Goal: Find specific page/section: Find specific page/section

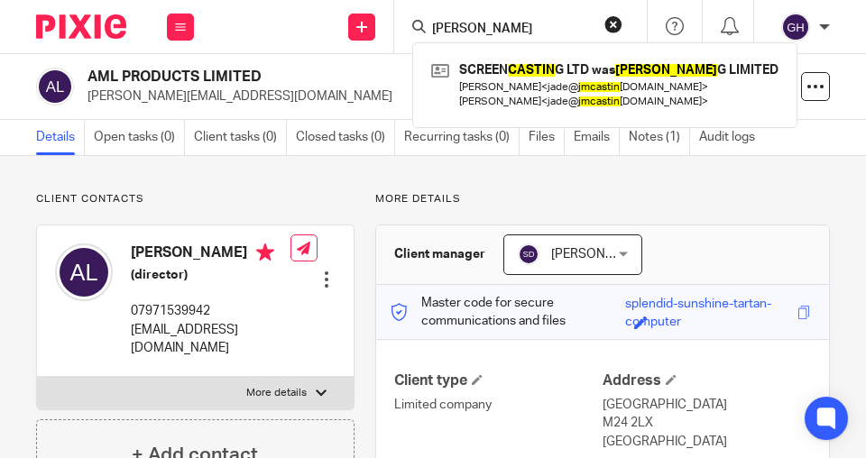
drag, startPoint x: 510, startPoint y: 23, endPoint x: 411, endPoint y: 20, distance: 98.4
click at [412, 20] on div "jm castin SCREEN CASTIN G LTD was JM CASTIN G LIMITED Jade Elise Mccabe < jade@…" at bounding box center [520, 26] width 253 height 53
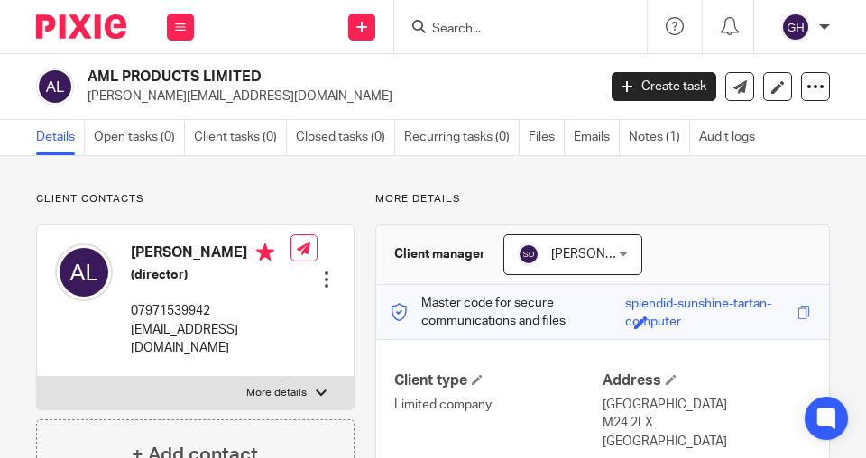
type input "e"
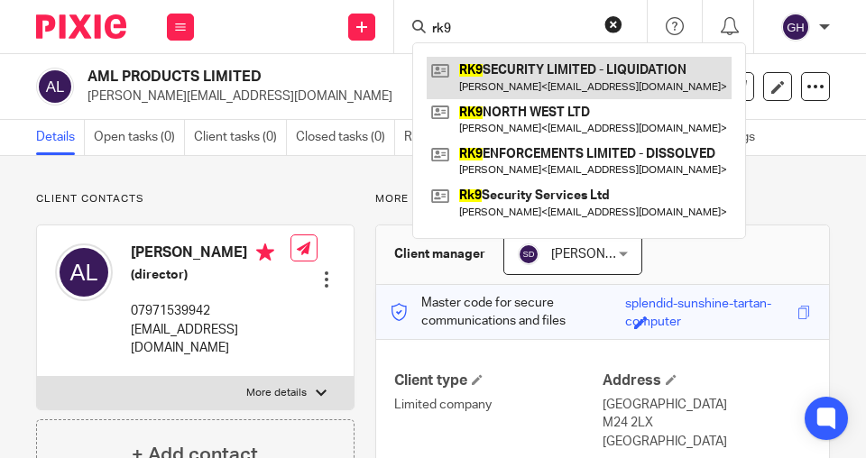
type input "rk9"
click at [505, 76] on link at bounding box center [579, 77] width 305 height 41
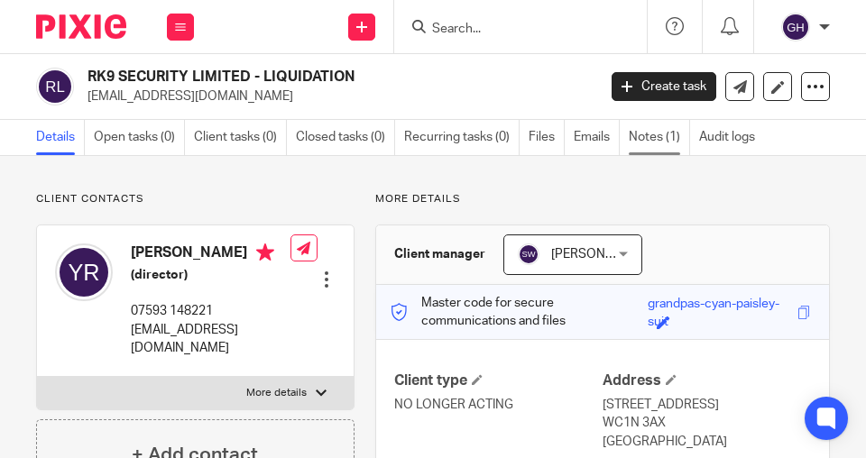
click at [634, 138] on link "Notes (1)" at bounding box center [659, 137] width 61 height 35
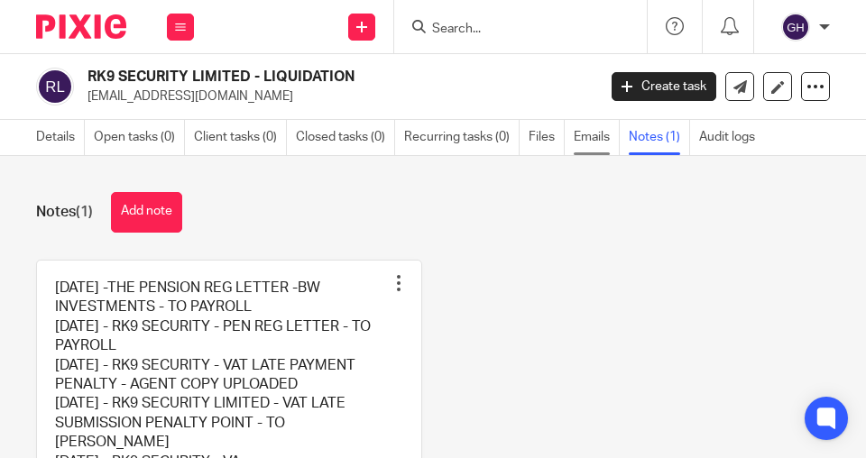
click at [588, 140] on link "Emails" at bounding box center [597, 137] width 46 height 35
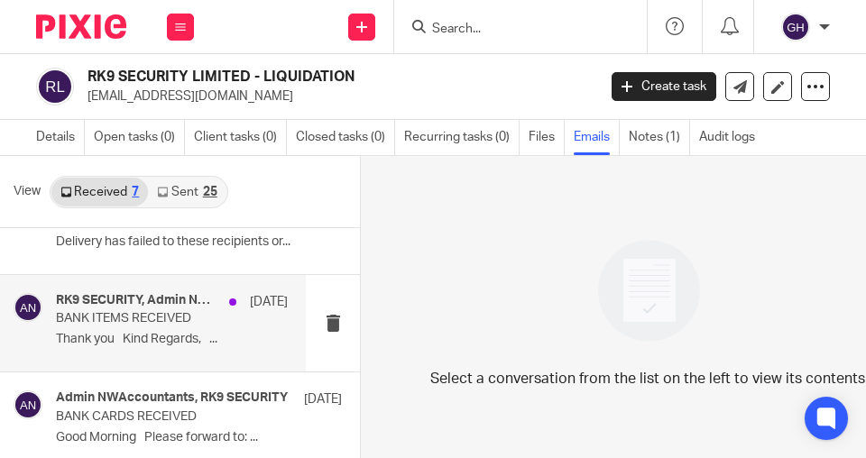
scroll to position [448, 0]
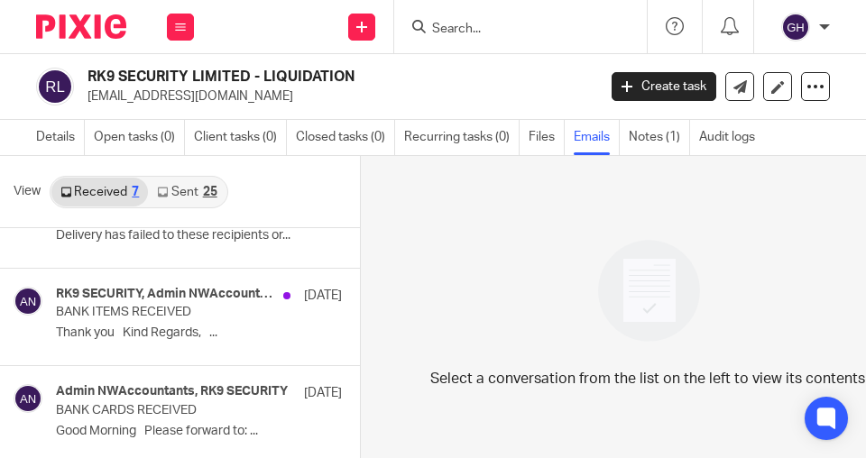
click at [211, 192] on div "25" at bounding box center [210, 192] width 14 height 13
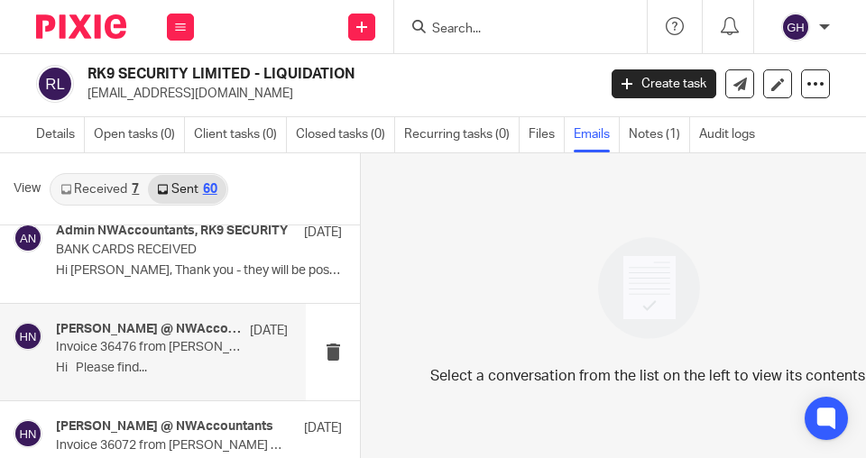
scroll to position [5609, 0]
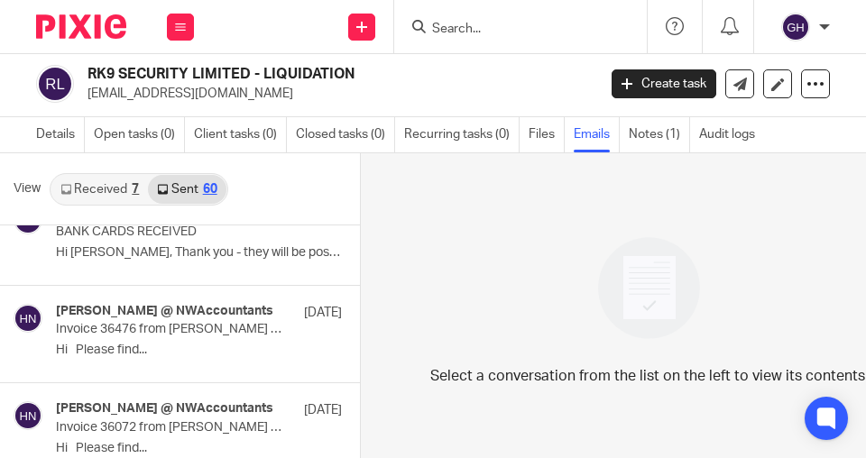
click at [132, 184] on div "7" at bounding box center [135, 189] width 7 height 13
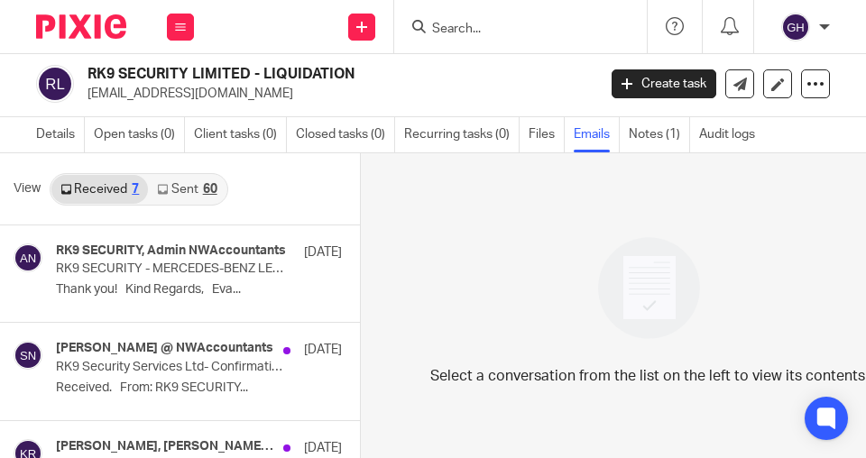
click at [199, 180] on link "Sent 60" at bounding box center [187, 189] width 78 height 29
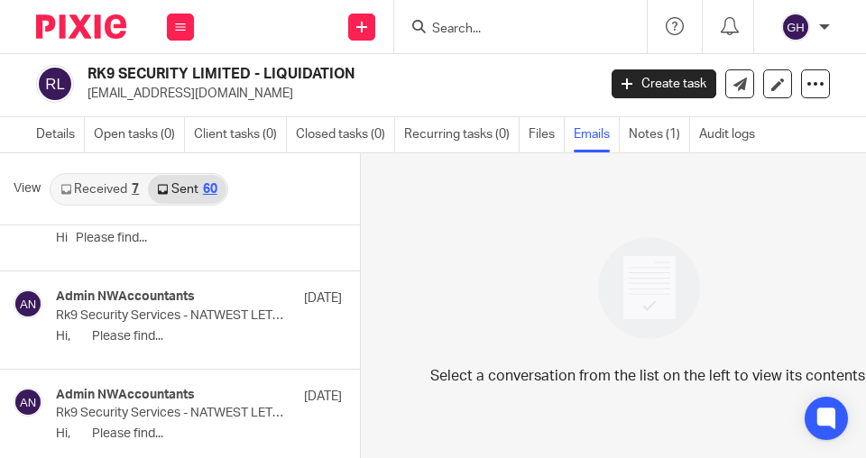
scroll to position [361, 0]
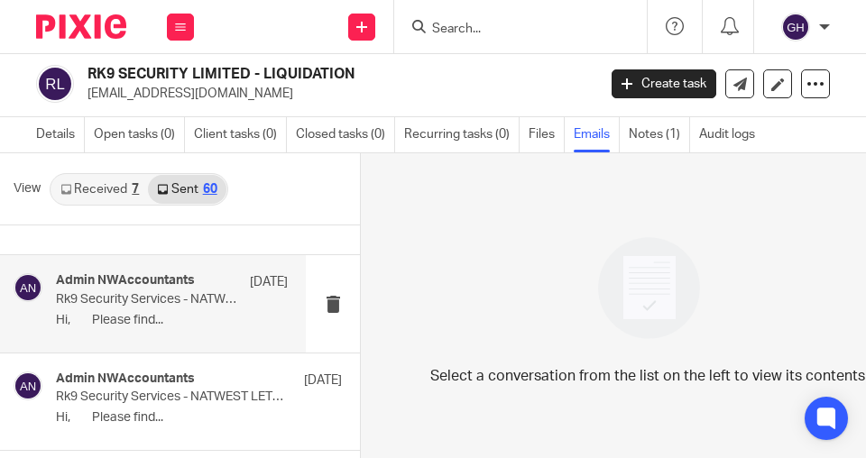
click at [142, 321] on div "Admin NWAccountants 18 Jun Rk9 Security Services - NATWEST LETTER Hi, Please fi…" at bounding box center [172, 303] width 232 height 60
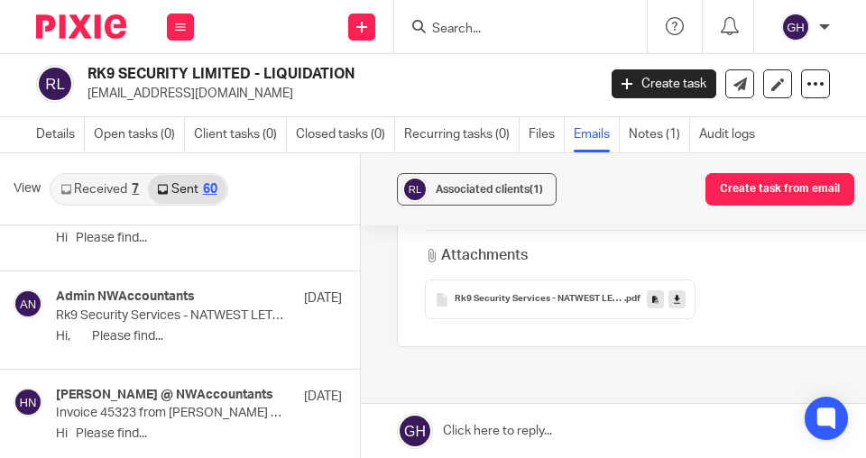
scroll to position [1443, 0]
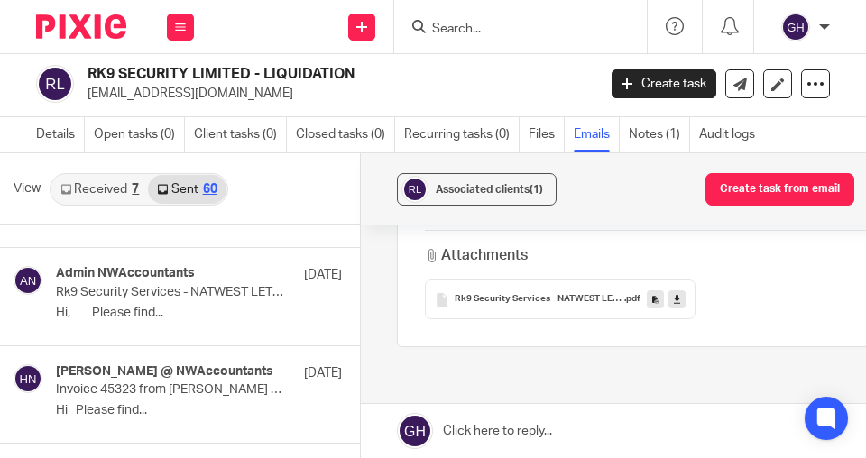
click at [457, 22] on input "Search" at bounding box center [511, 30] width 162 height 16
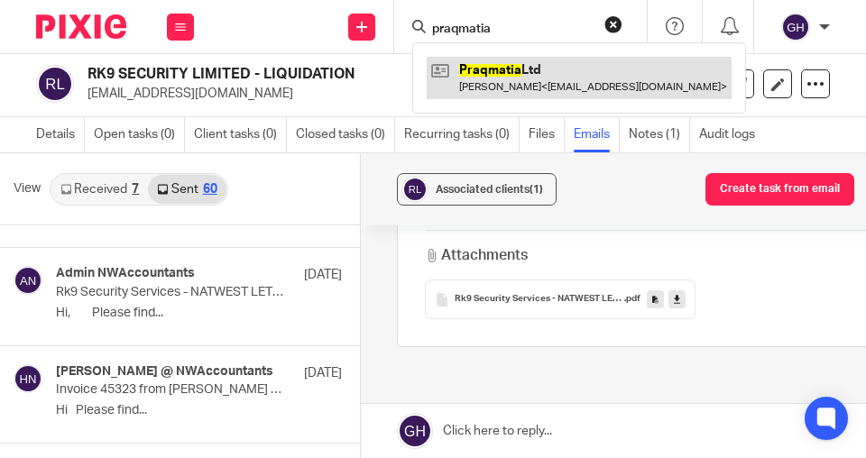
type input "praqmatia"
click at [482, 63] on link at bounding box center [579, 77] width 305 height 41
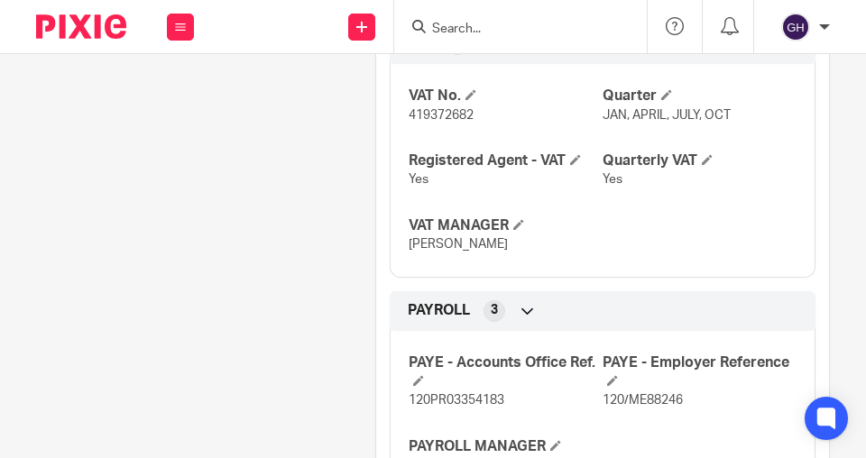
scroll to position [1185, 0]
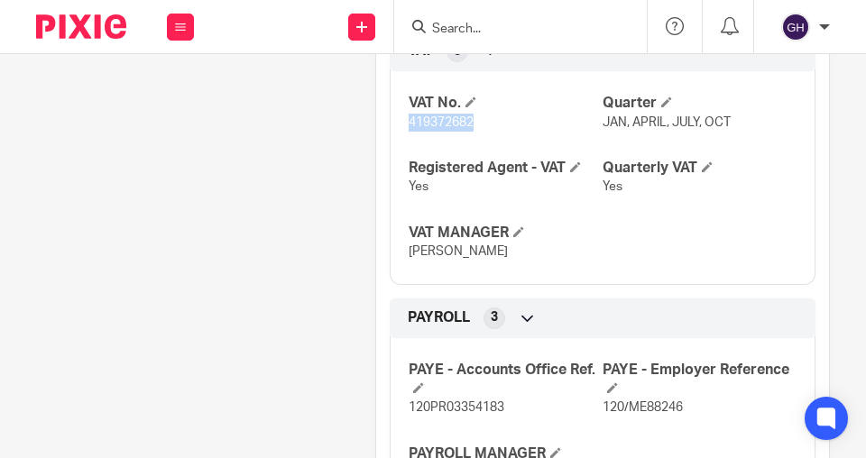
drag, startPoint x: 475, startPoint y: 153, endPoint x: 404, endPoint y: 161, distance: 70.7
click at [404, 161] on div "VAT No. 419372682 Quarter JAN, APRIL, JULY, OCT Registered Agent - VAT Yes Quar…" at bounding box center [603, 171] width 426 height 226
copy span "419372682"
